Goal: Task Accomplishment & Management: Manage account settings

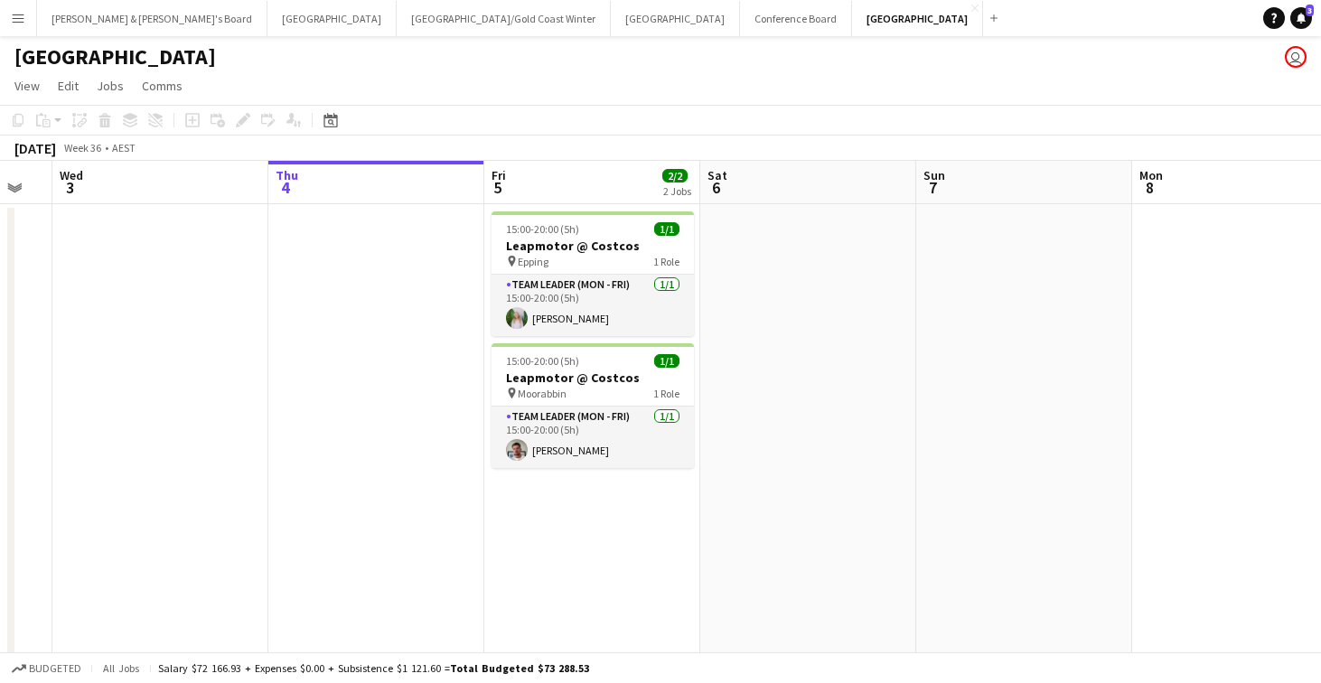
scroll to position [0, 815]
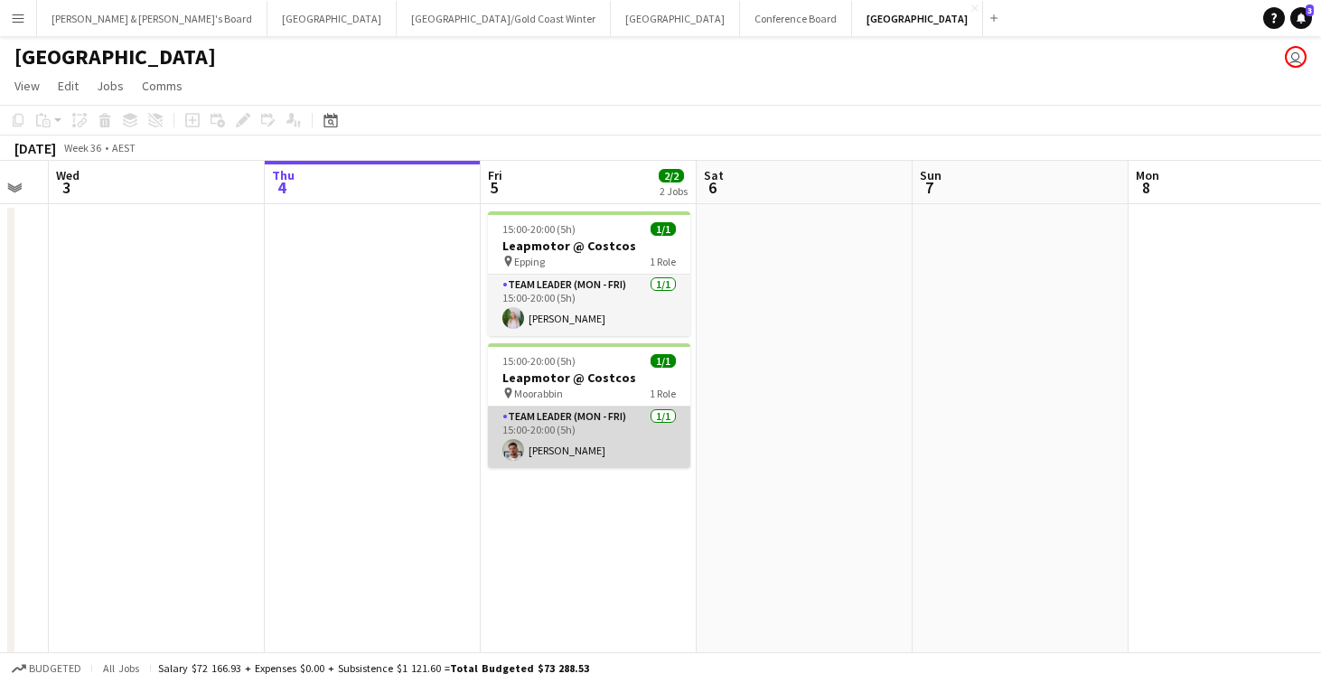
click at [582, 434] on app-card-role "Team Leader (Mon - Fri) [DATE] 15:00-20:00 (5h) [PERSON_NAME]" at bounding box center [589, 437] width 202 height 61
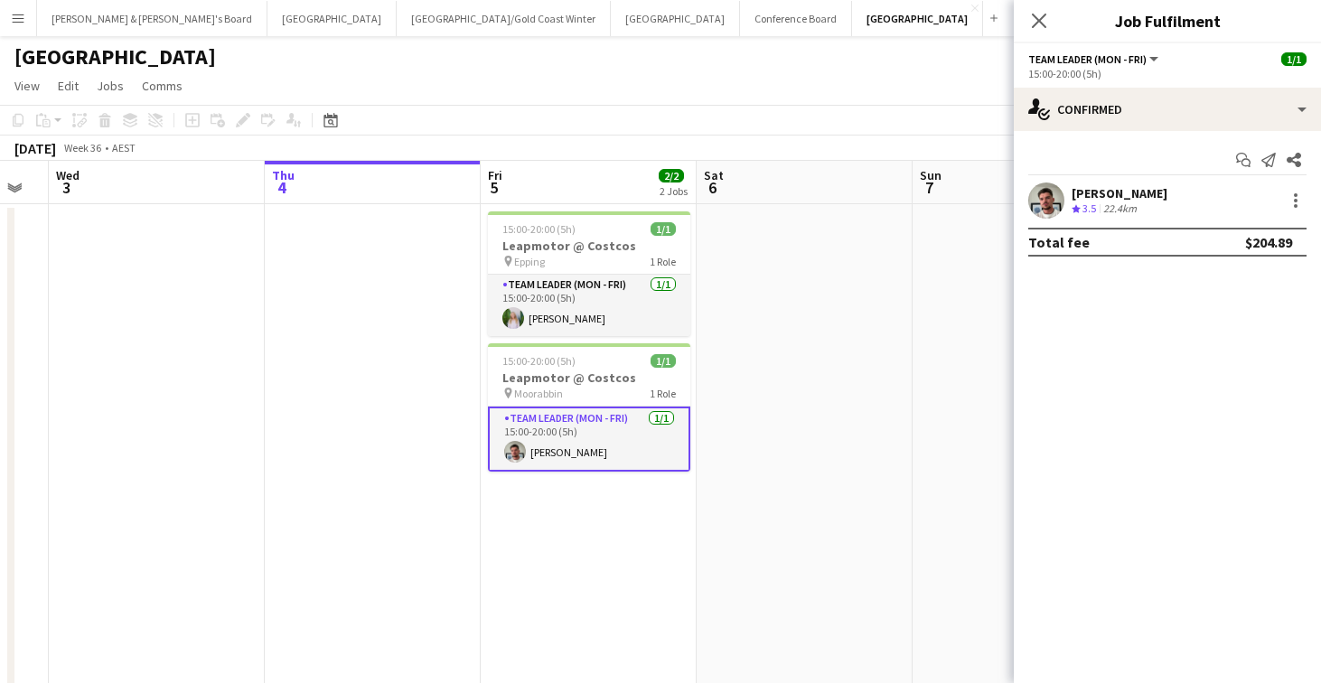
click at [1111, 198] on div "[PERSON_NAME]" at bounding box center [1120, 193] width 96 height 16
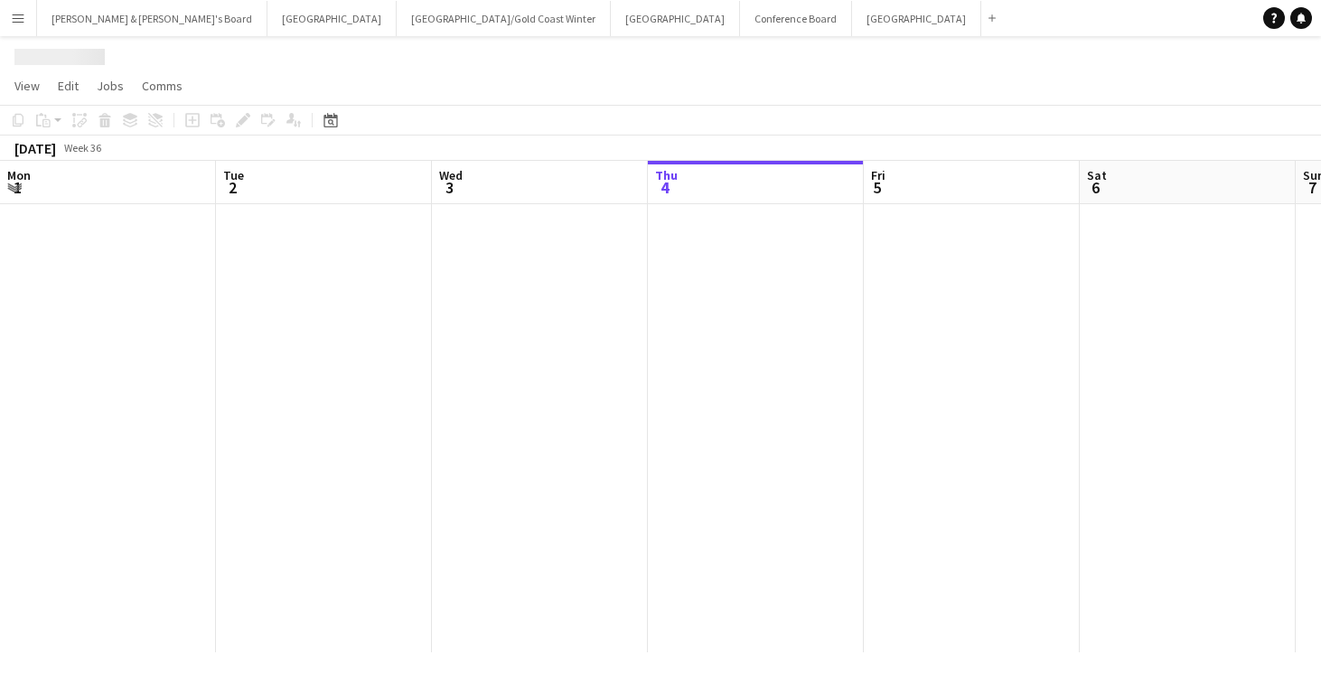
scroll to position [0, 432]
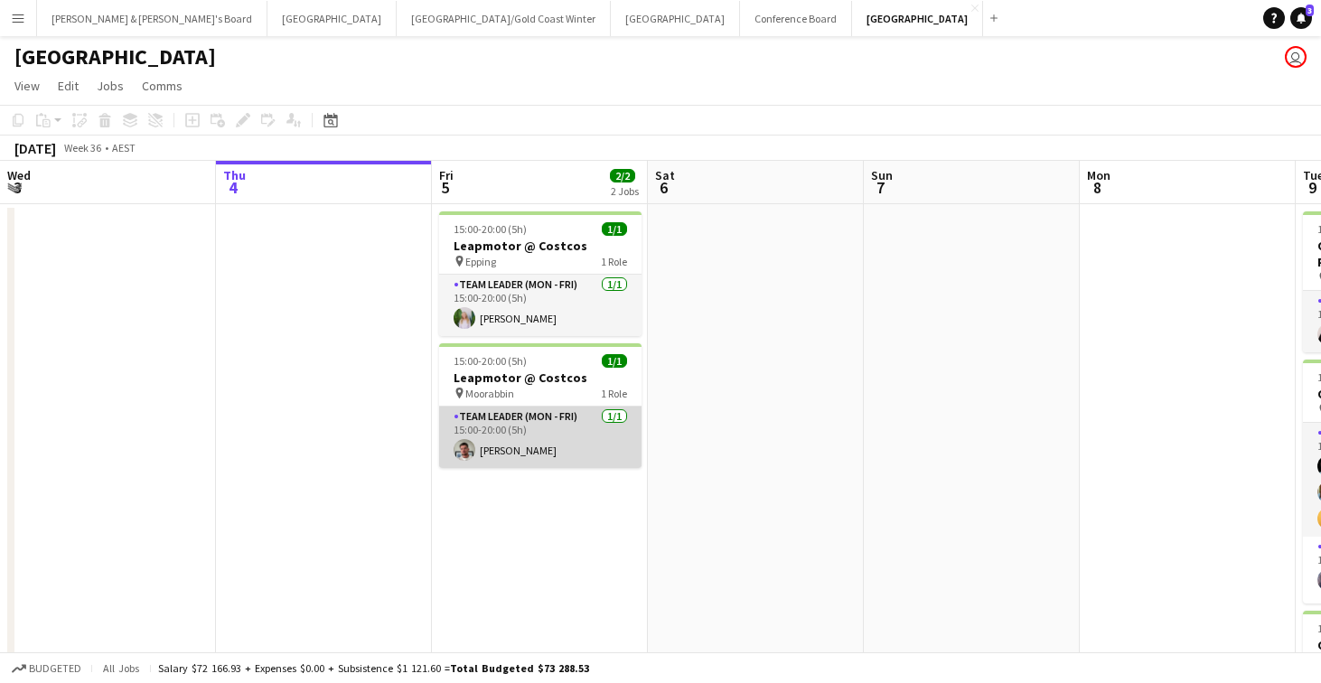
click at [539, 434] on app-card-role "Team Leader (Mon - Fri) [DATE] 15:00-20:00 (5h) [PERSON_NAME]" at bounding box center [540, 437] width 202 height 61
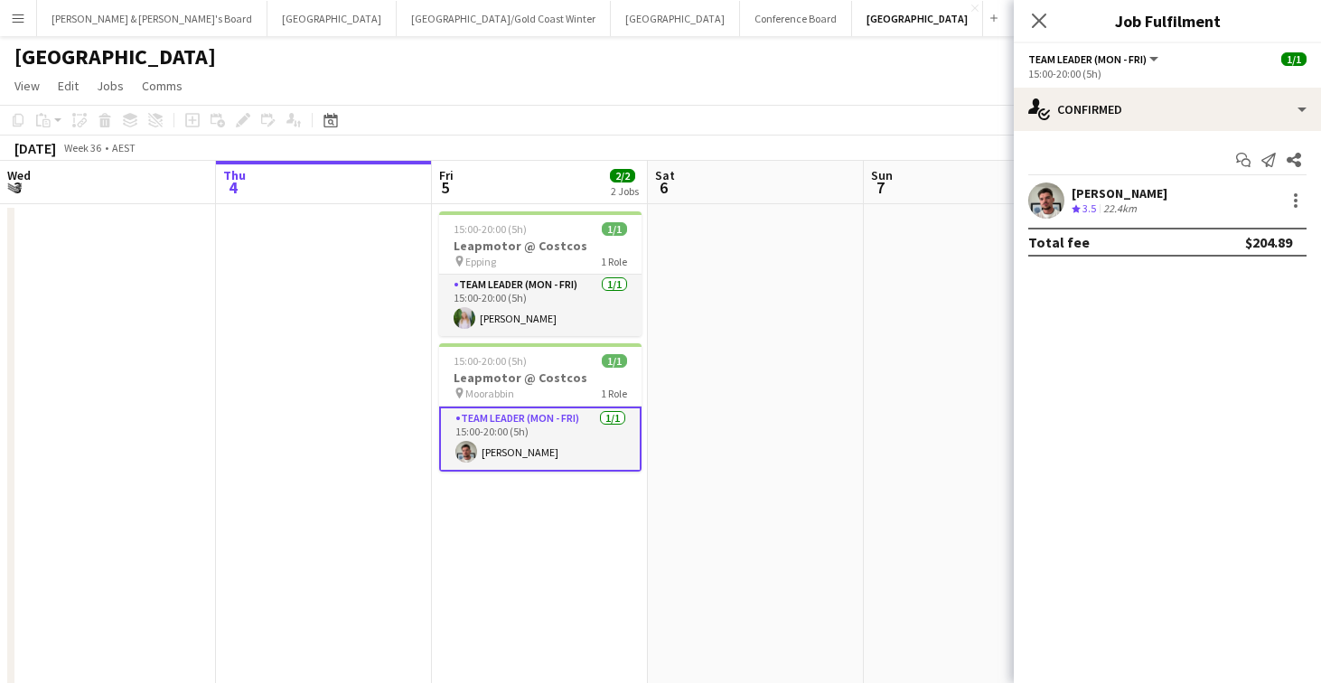
click at [1130, 205] on div "22.4km" at bounding box center [1120, 208] width 41 height 15
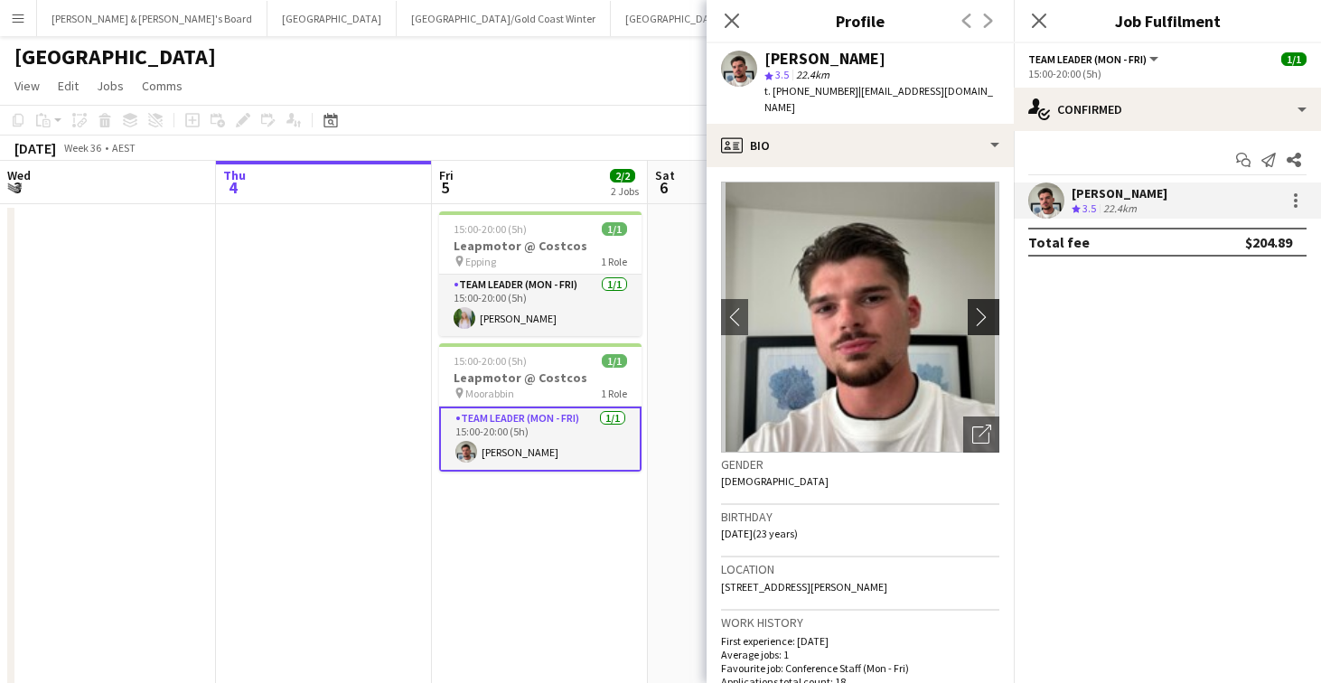
click at [984, 307] on app-icon "chevron-right" at bounding box center [986, 316] width 28 height 19
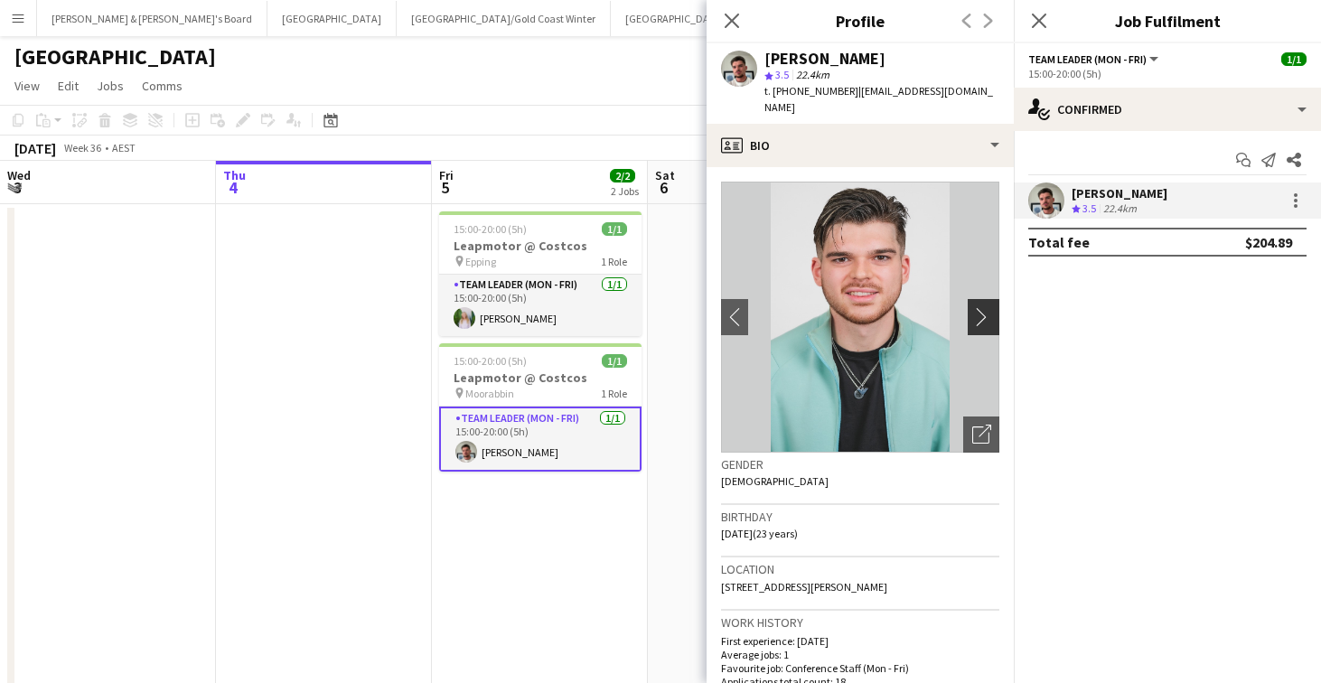
click at [982, 307] on app-icon "chevron-right" at bounding box center [986, 316] width 28 height 19
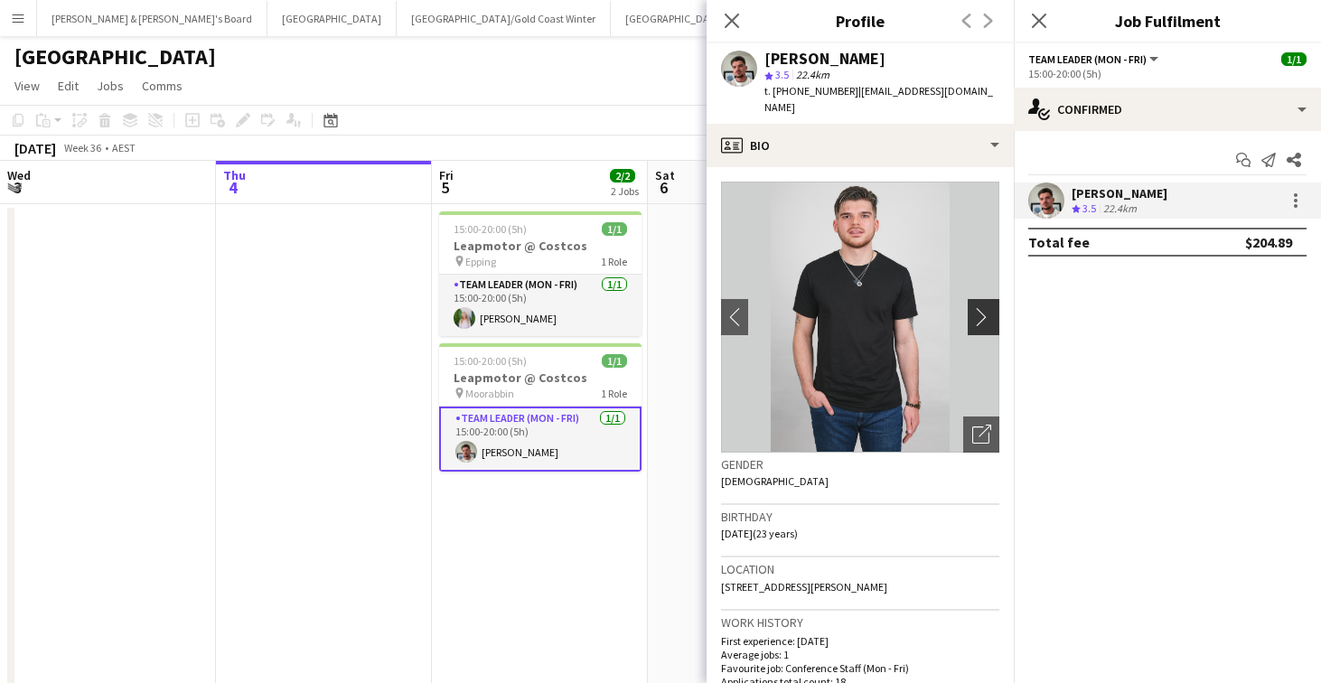
click at [982, 307] on app-icon "chevron-right" at bounding box center [986, 316] width 28 height 19
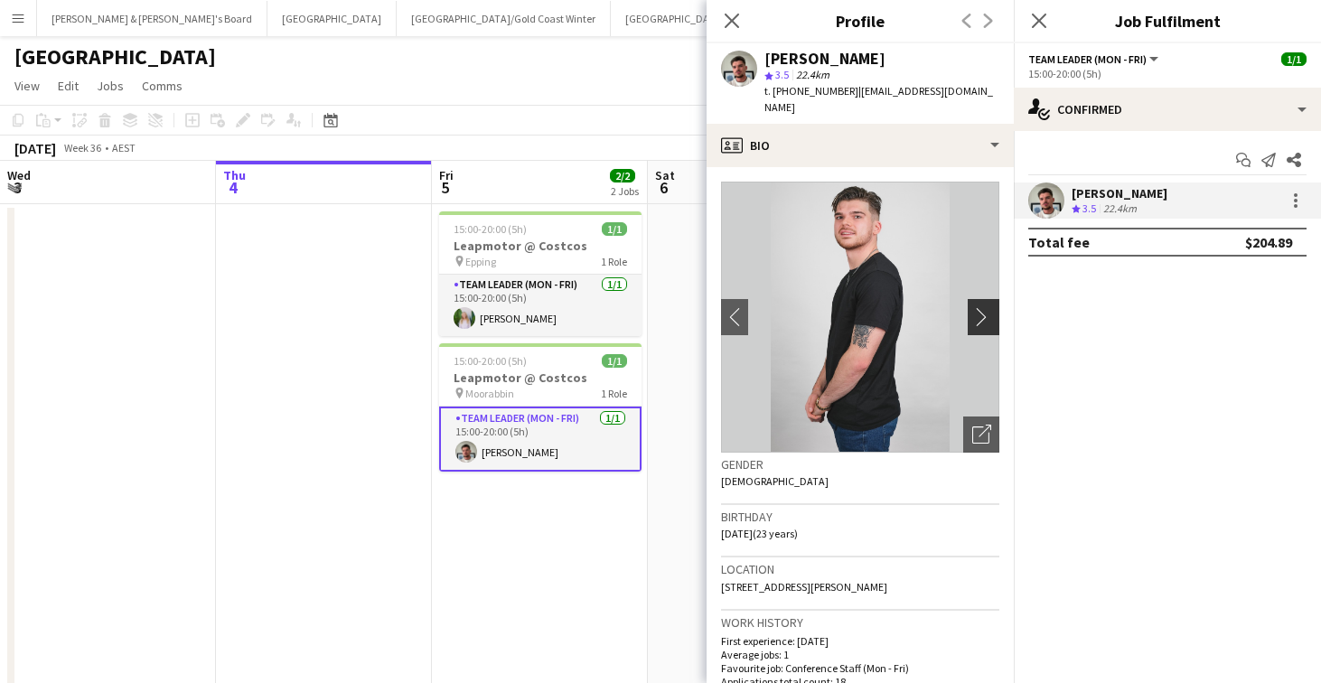
click at [982, 307] on app-icon "chevron-right" at bounding box center [986, 316] width 28 height 19
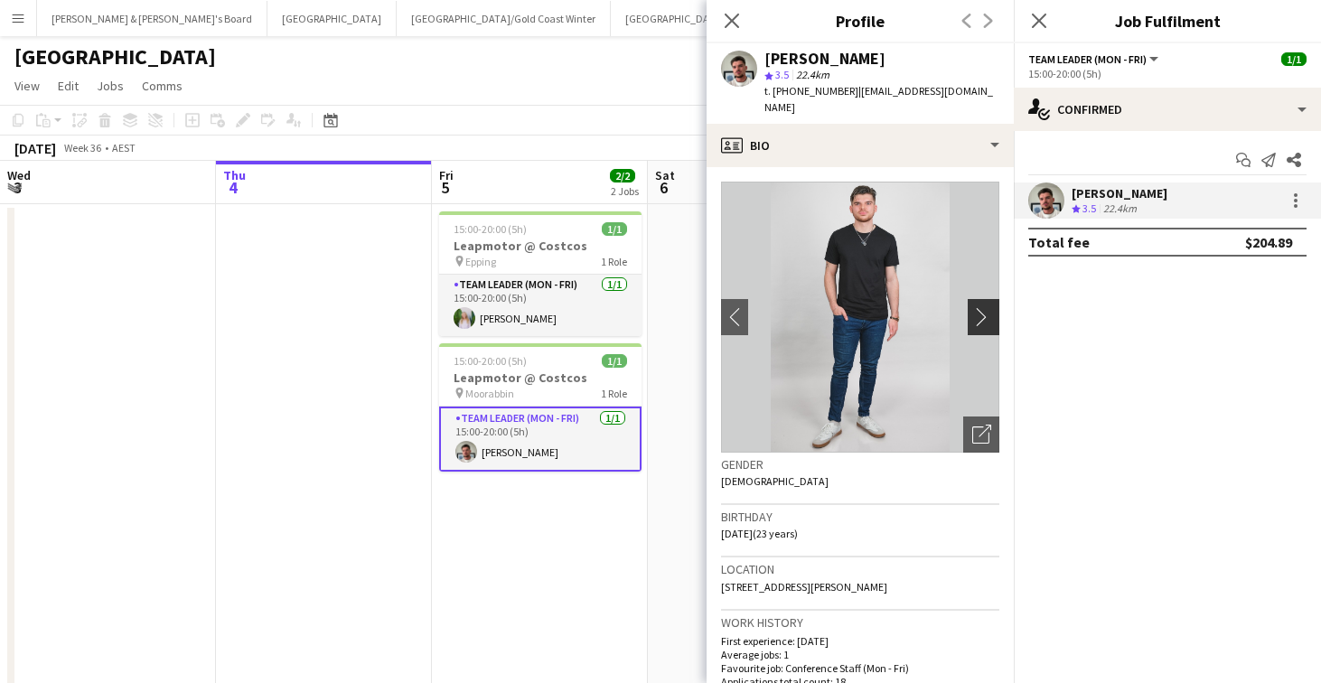
click at [982, 307] on app-icon "chevron-right" at bounding box center [986, 316] width 28 height 19
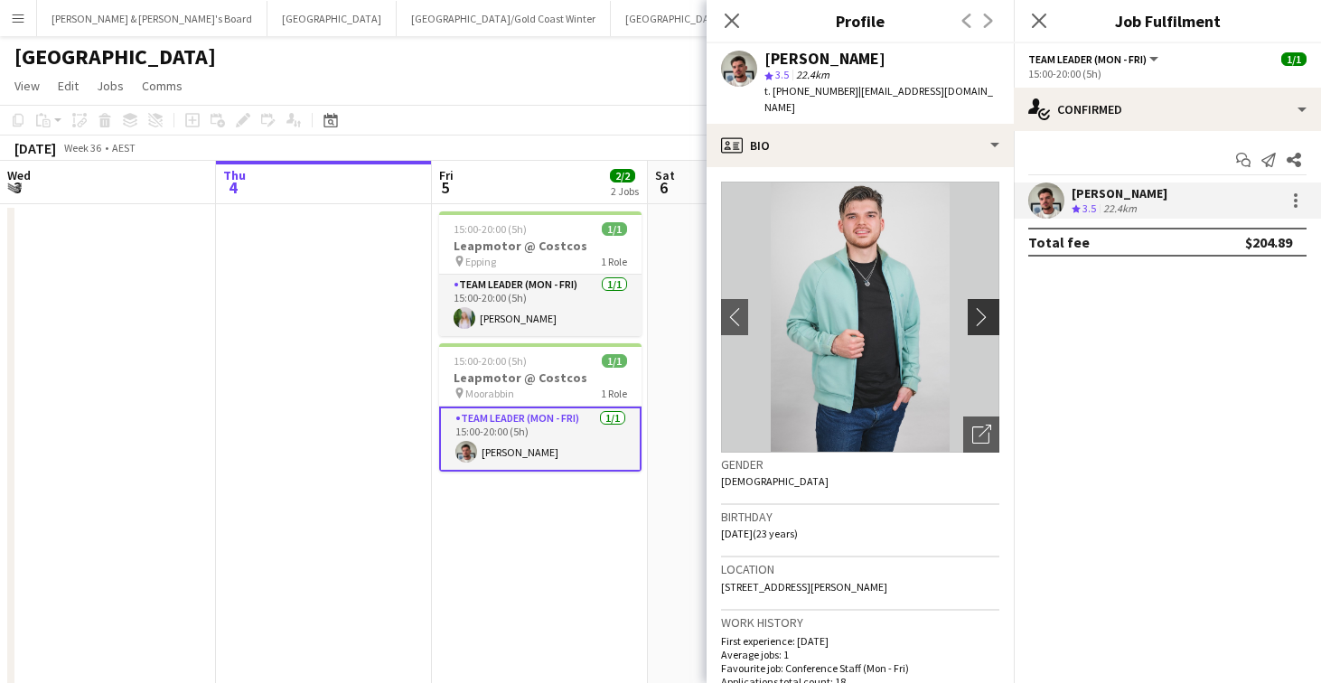
click at [981, 307] on app-icon "chevron-right" at bounding box center [986, 316] width 28 height 19
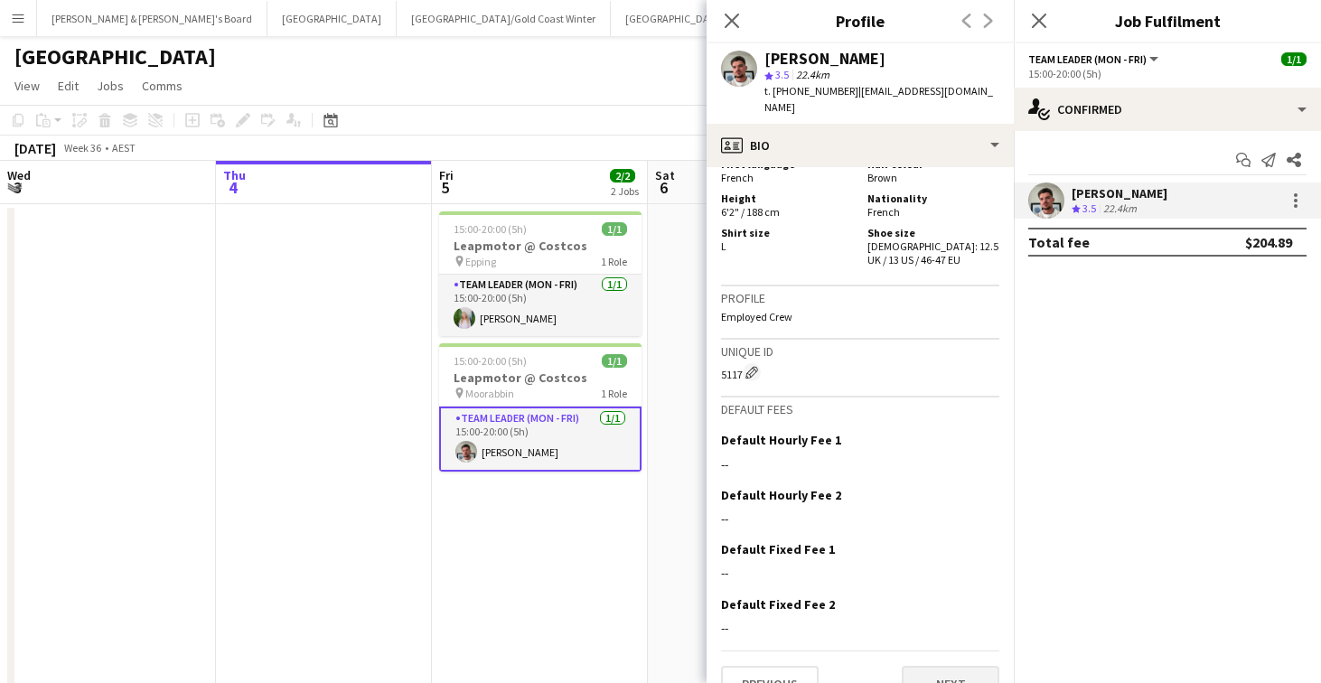
scroll to position [977, 0]
click at [931, 667] on button "Next" at bounding box center [951, 685] width 98 height 36
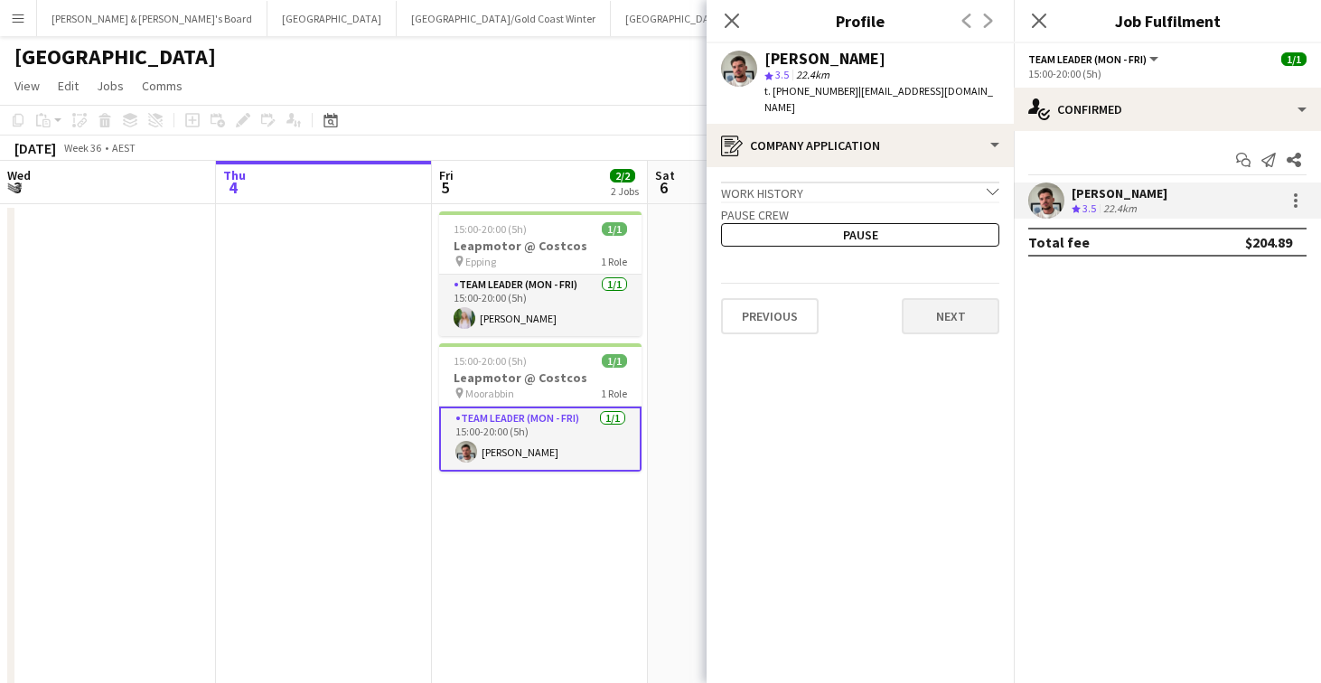
click at [926, 298] on button "Next" at bounding box center [951, 316] width 98 height 36
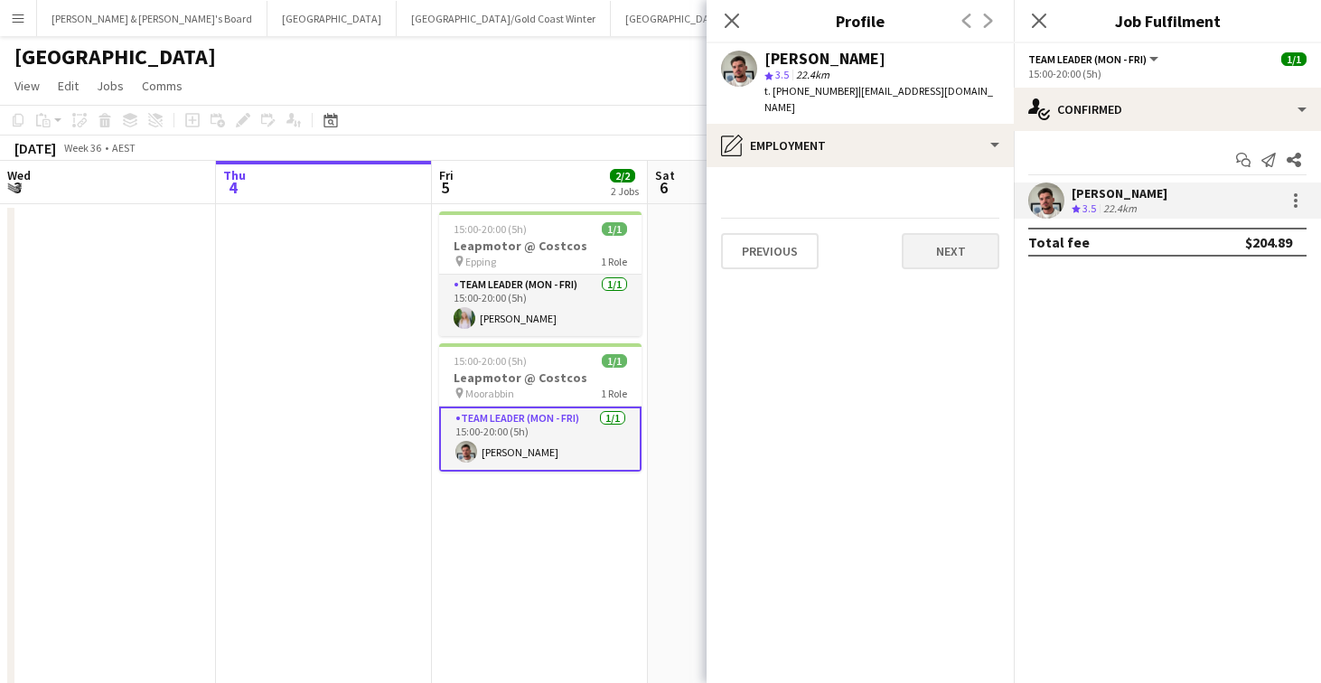
click at [939, 233] on button "Next" at bounding box center [951, 251] width 98 height 36
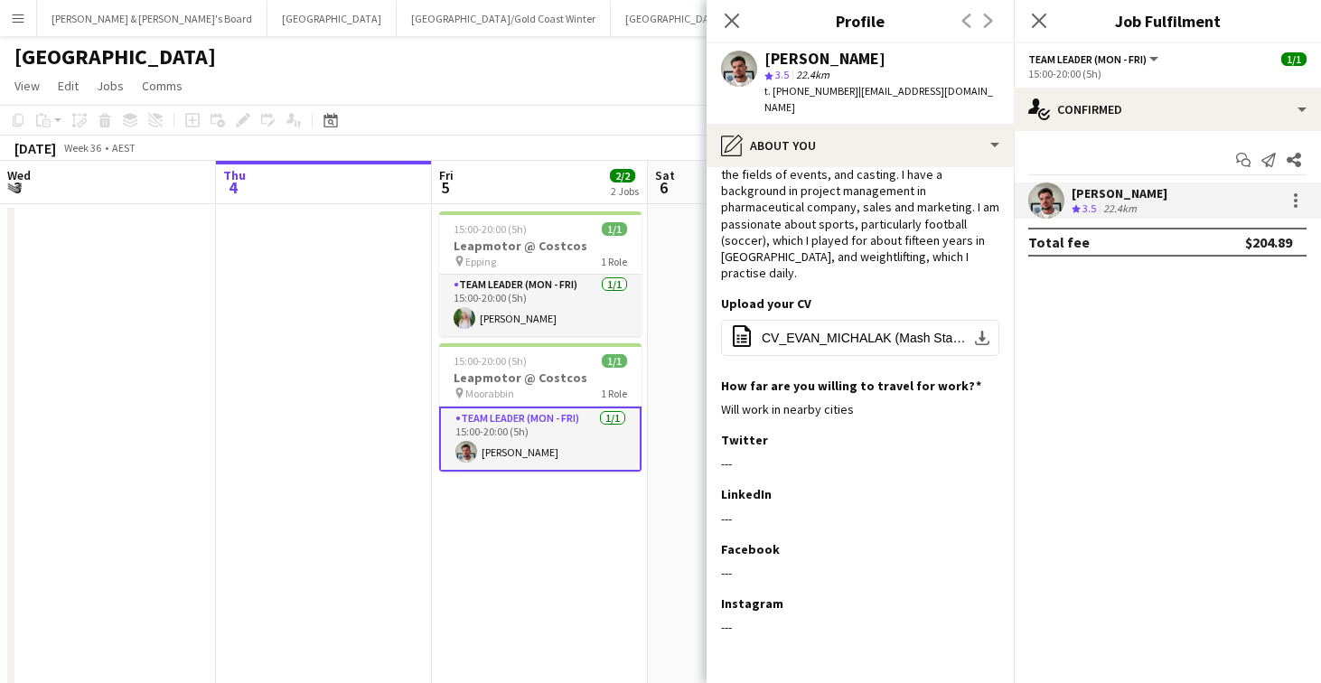
scroll to position [136, 0]
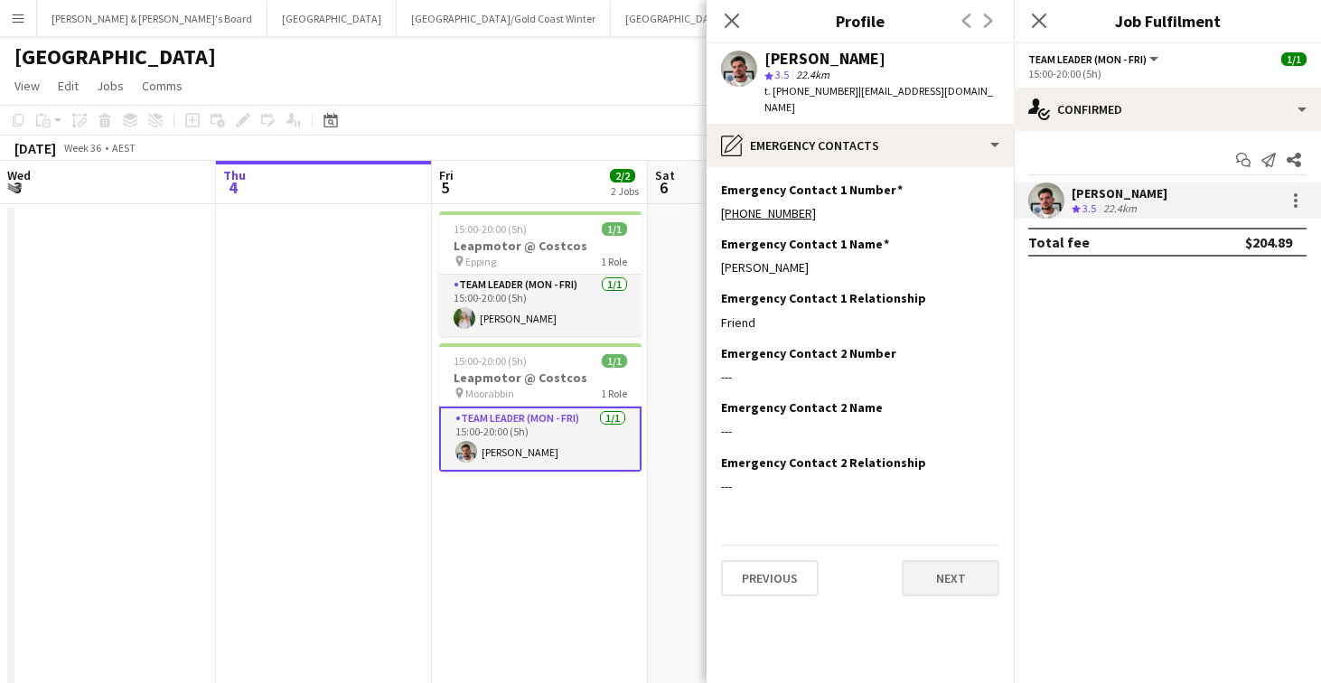
click at [956, 563] on button "Next" at bounding box center [951, 578] width 98 height 36
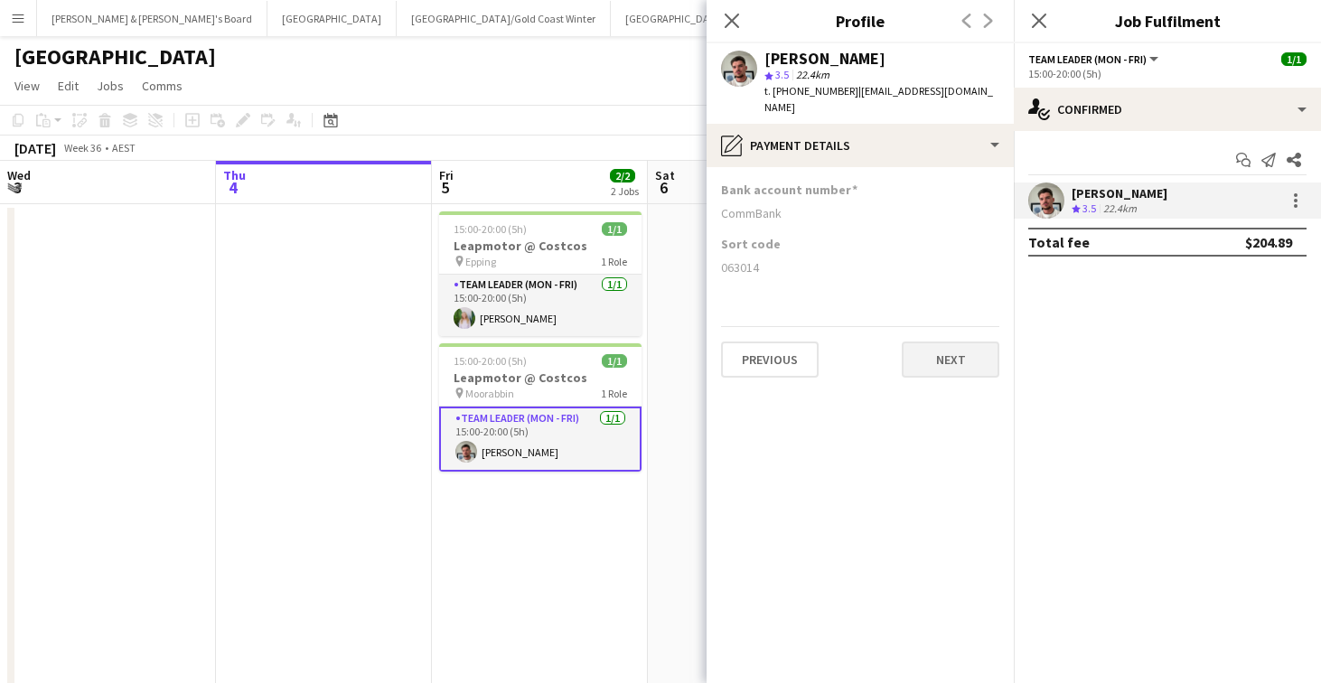
click at [964, 342] on button "Next" at bounding box center [951, 360] width 98 height 36
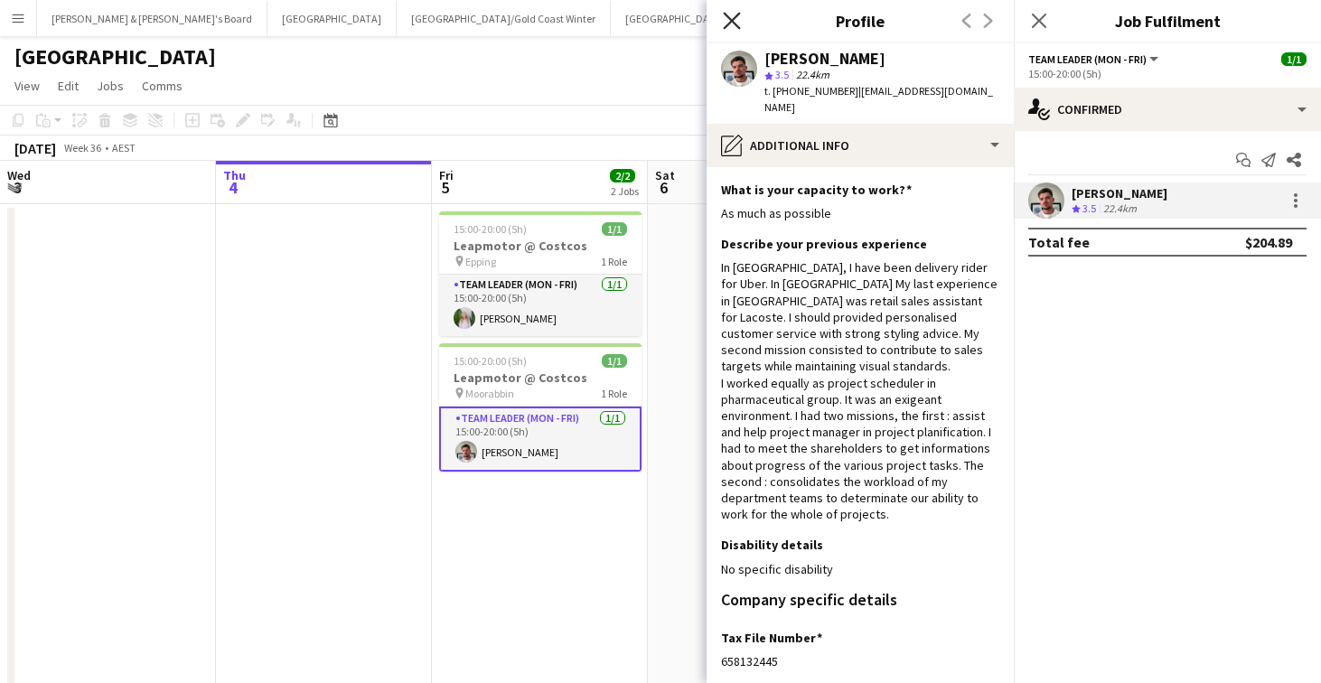
click at [736, 17] on icon at bounding box center [731, 20] width 17 height 17
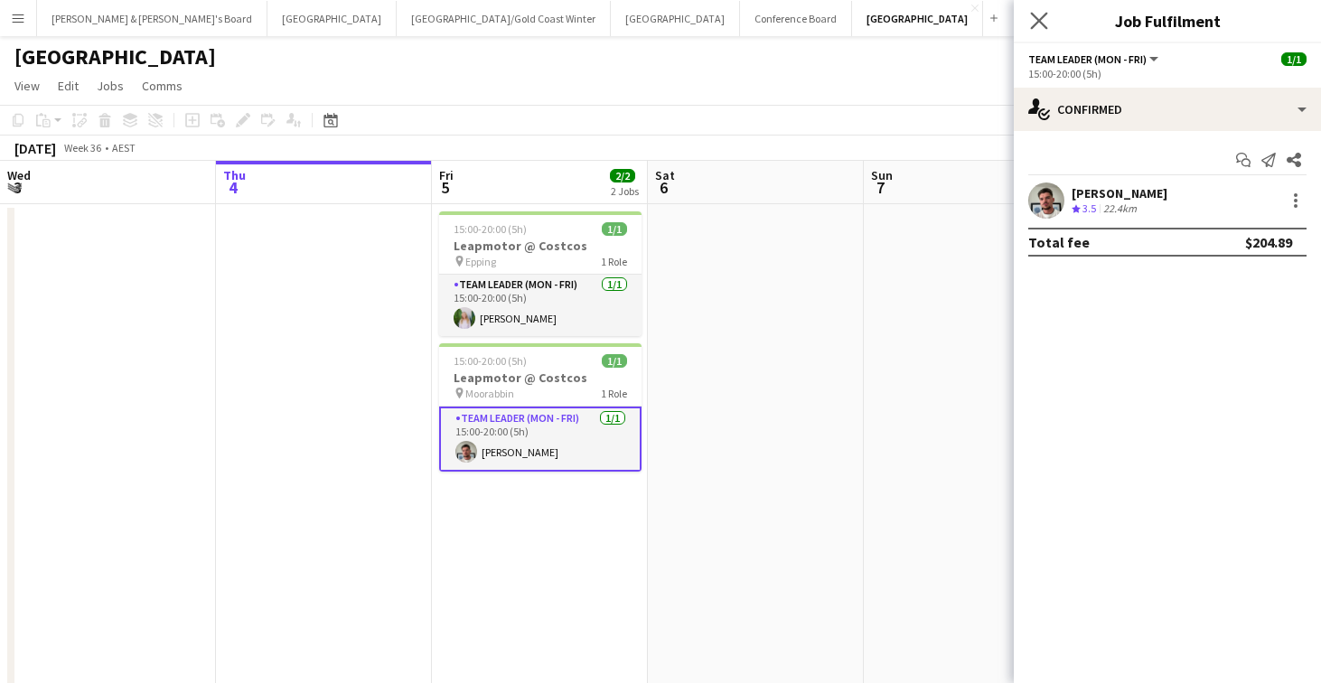
click at [1049, 21] on app-icon "Close pop-in" at bounding box center [1039, 21] width 26 height 26
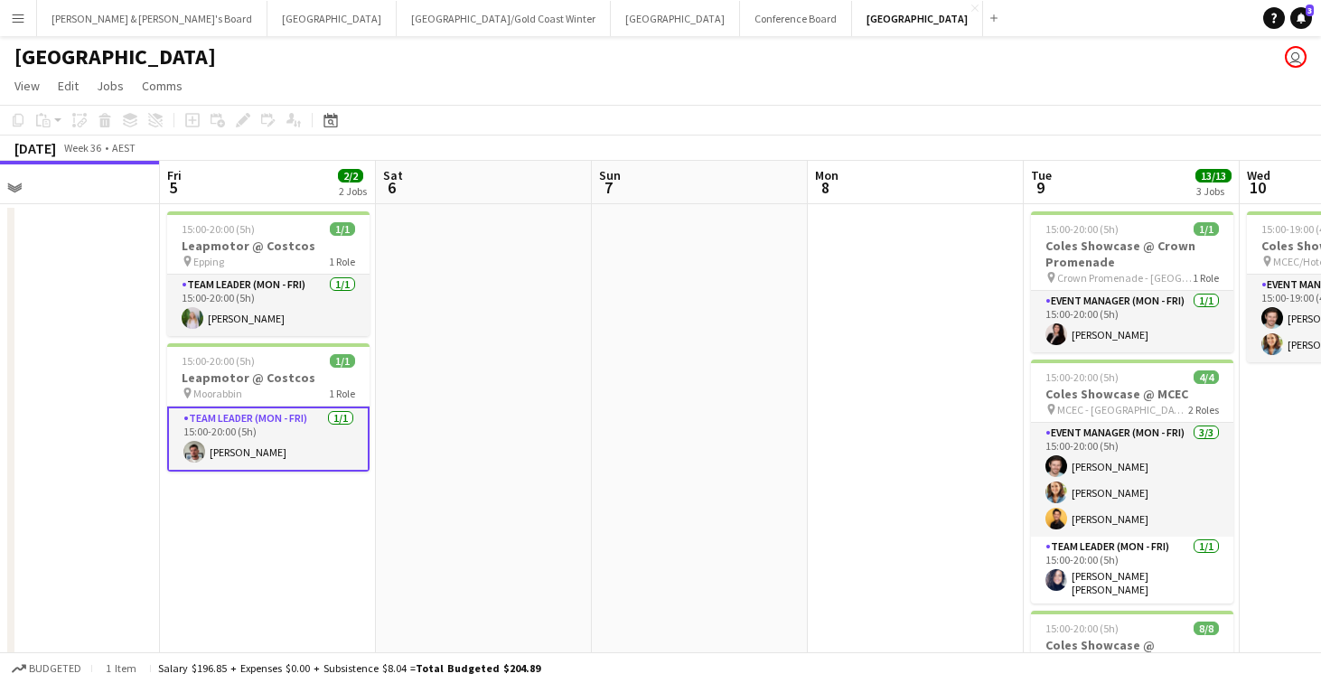
scroll to position [0, 483]
